Goal: Task Accomplishment & Management: Manage account settings

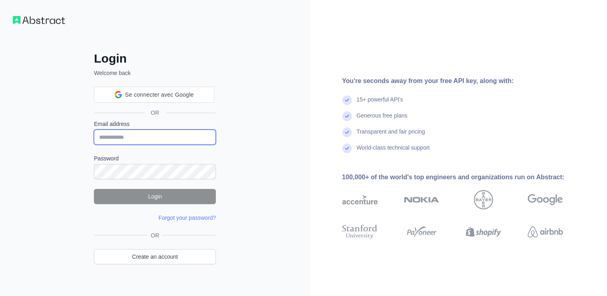
type input "**********"
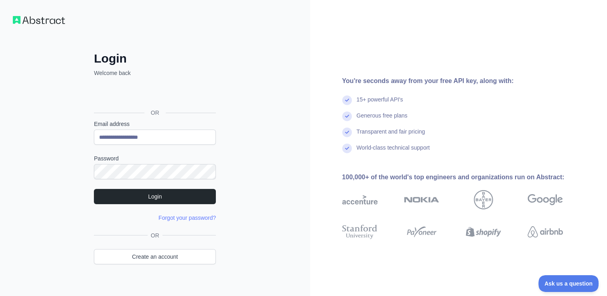
click at [276, 113] on div "**********" at bounding box center [155, 153] width 310 height 307
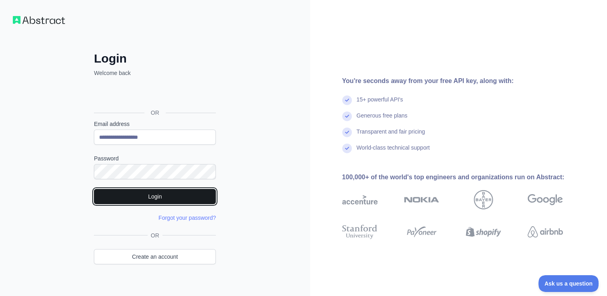
click at [162, 198] on button "Login" at bounding box center [155, 196] width 122 height 15
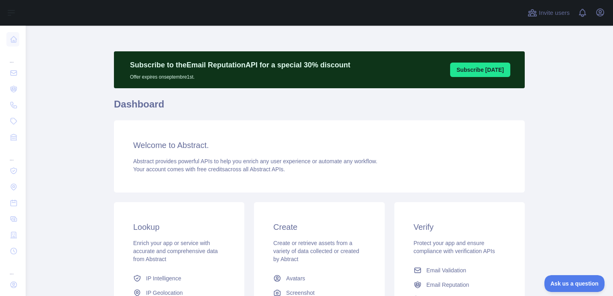
click at [570, 96] on main "Subscribe to the Email Reputation API for a special 30 % discount Offer expires…" at bounding box center [320, 161] width 588 height 271
click at [30, 81] on main "Subscribe to the Email Reputation API for a special 30 % discount Offer expires…" at bounding box center [320, 161] width 588 height 271
drag, startPoint x: 558, startPoint y: 71, endPoint x: 533, endPoint y: 71, distance: 24.5
click at [558, 71] on main "Subscribe to the Email Reputation API for a special 30 % discount Offer expires…" at bounding box center [320, 161] width 588 height 271
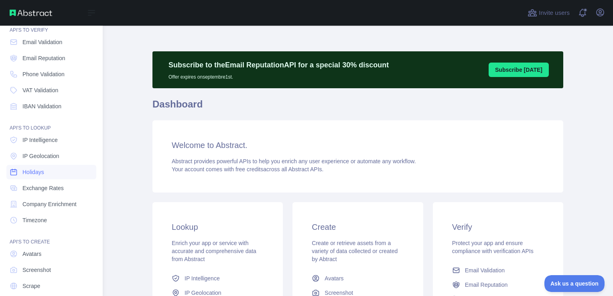
scroll to position [57, 0]
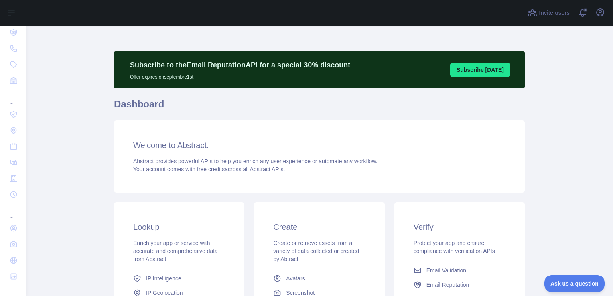
click at [140, 189] on div "Welcome to Abstract. Abstract provides powerful APIs to help you enrich any use…" at bounding box center [319, 156] width 411 height 72
click at [75, 187] on main "Subscribe to the Email Reputation API for a special 30 % discount Offer expires…" at bounding box center [320, 161] width 588 height 271
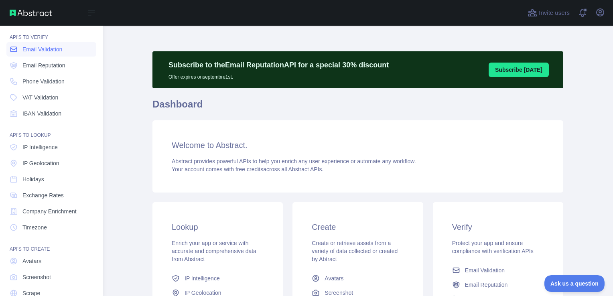
scroll to position [0, 0]
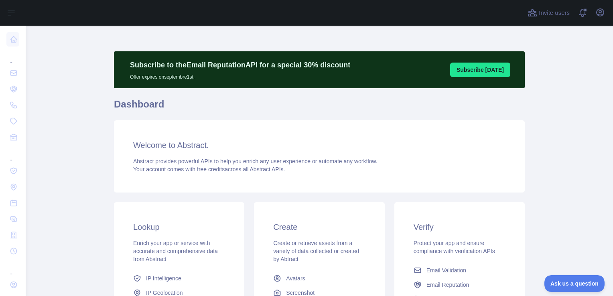
click at [560, 97] on main "Subscribe to the Email Reputation API for a special 30 % discount Offer expires…" at bounding box center [320, 161] width 588 height 271
click at [576, 68] on main "Subscribe to the Email Reputation API for a special 30 % discount Offer expires…" at bounding box center [320, 161] width 588 height 271
click at [66, 90] on main "Subscribe to the Email Reputation API for a special 30 % discount Offer expires…" at bounding box center [320, 161] width 588 height 271
drag, startPoint x: 138, startPoint y: 79, endPoint x: 125, endPoint y: 79, distance: 13.6
click at [138, 79] on p "Offer expires on septembre 1st." at bounding box center [240, 76] width 220 height 10
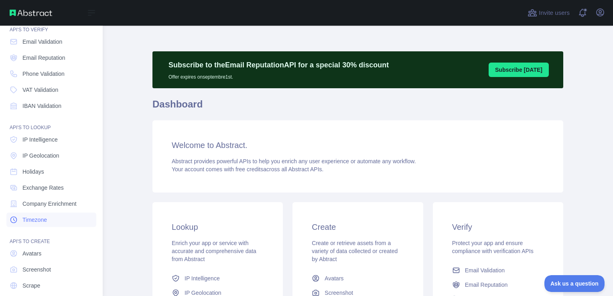
scroll to position [57, 0]
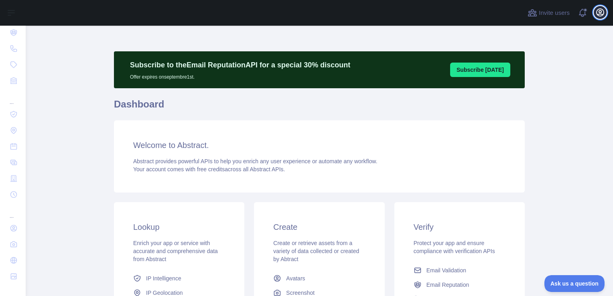
click at [599, 12] on icon "button" at bounding box center [600, 12] width 7 height 7
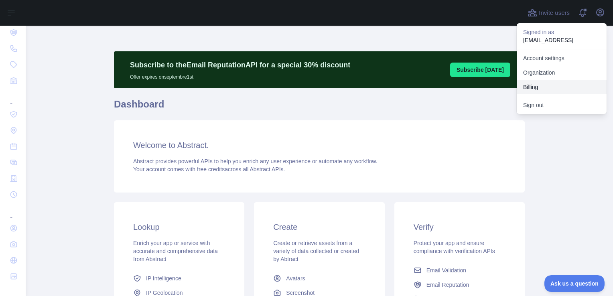
click at [547, 84] on button "Billing" at bounding box center [562, 87] width 90 height 14
